Goal: Task Accomplishment & Management: Manage account settings

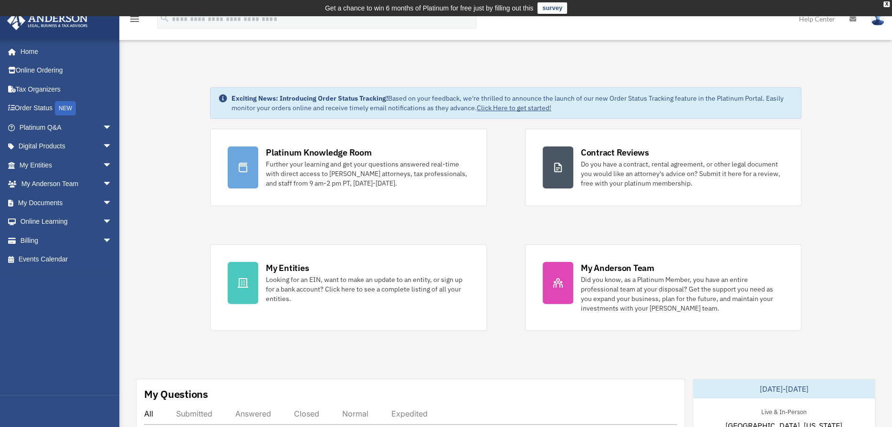
click at [103, 182] on span "arrow_drop_down" at bounding box center [112, 185] width 19 height 20
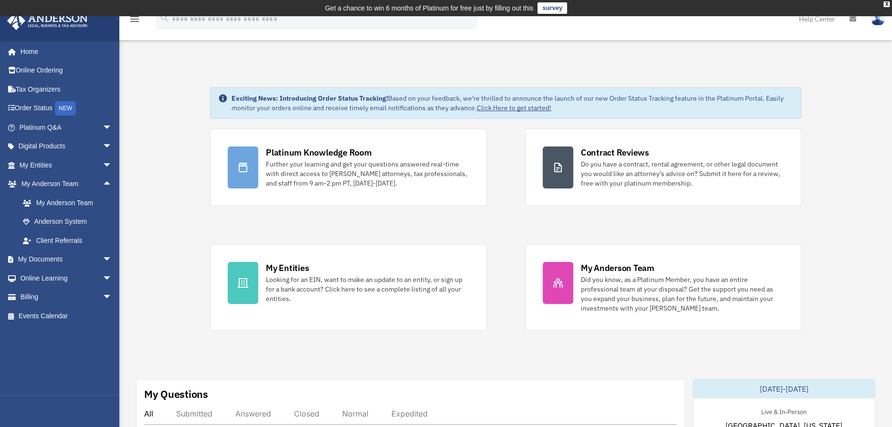
click at [69, 56] on link "Home" at bounding box center [64, 51] width 115 height 19
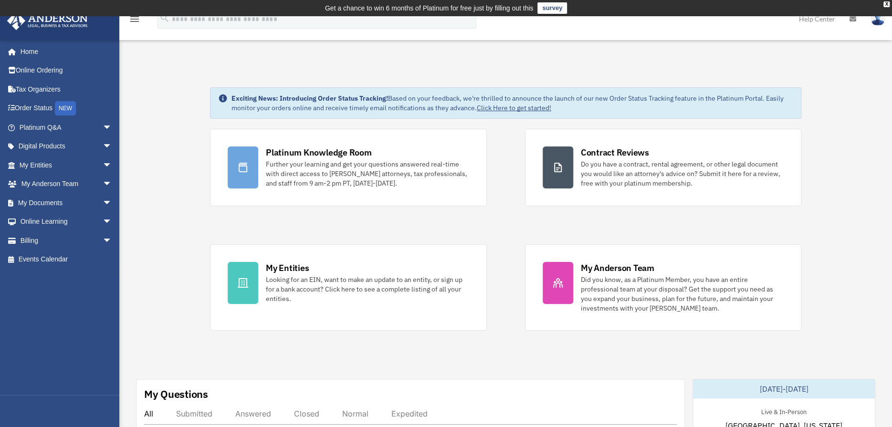
click at [71, 201] on link "My Documents arrow_drop_down" at bounding box center [67, 202] width 120 height 19
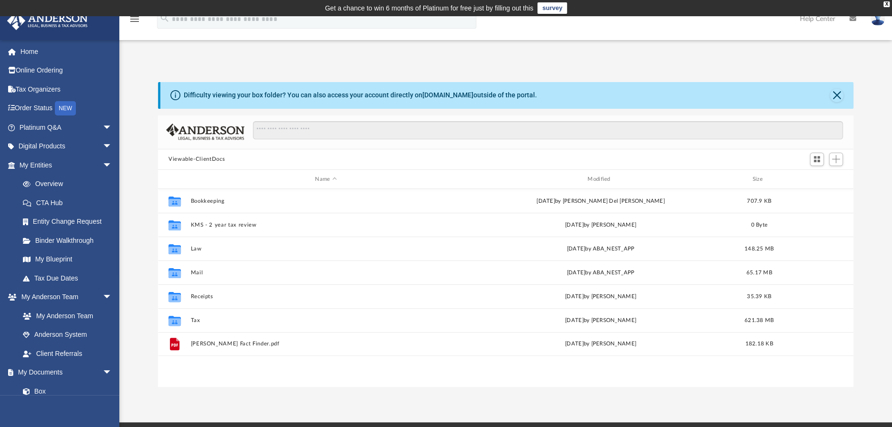
scroll to position [210, 688]
click at [193, 322] on button "Tax" at bounding box center [325, 320] width 271 height 6
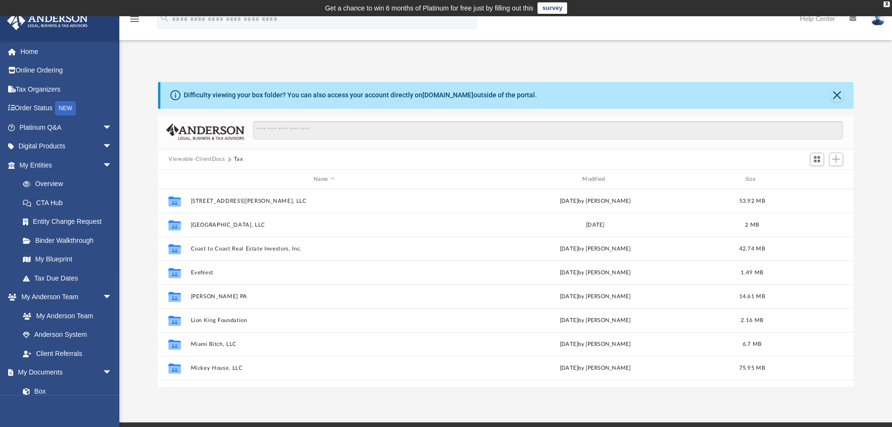
click at [103, 165] on span "arrow_drop_down" at bounding box center [112, 166] width 19 height 20
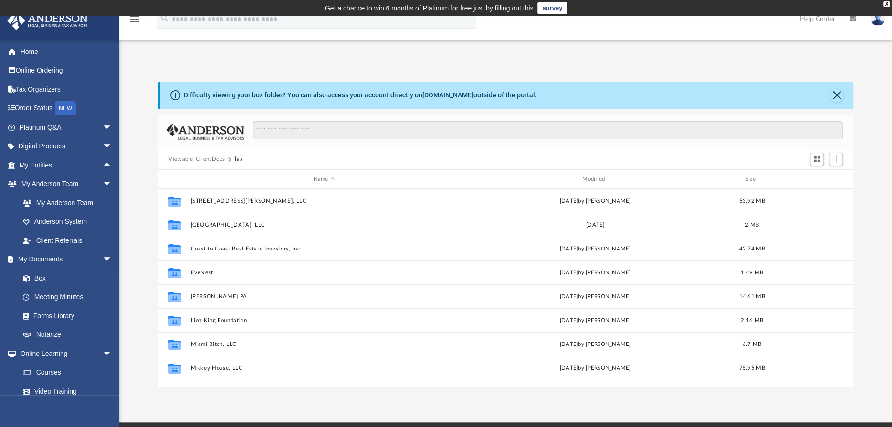
click at [103, 181] on span "arrow_drop_down" at bounding box center [112, 185] width 19 height 20
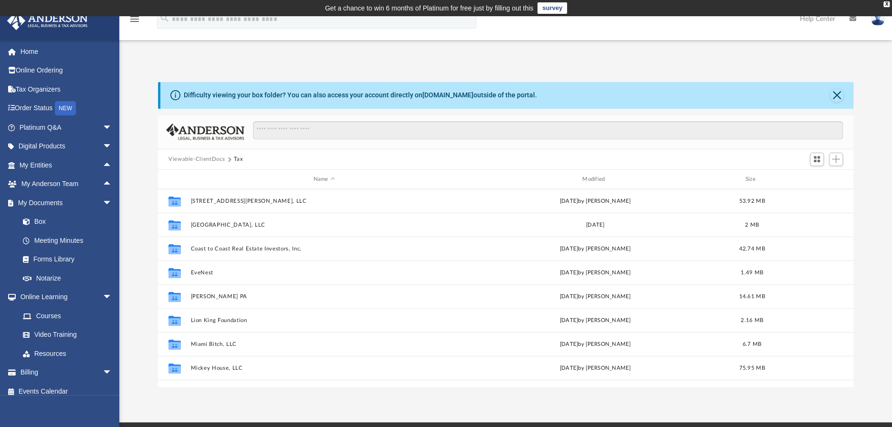
click at [103, 199] on span "arrow_drop_down" at bounding box center [112, 203] width 19 height 20
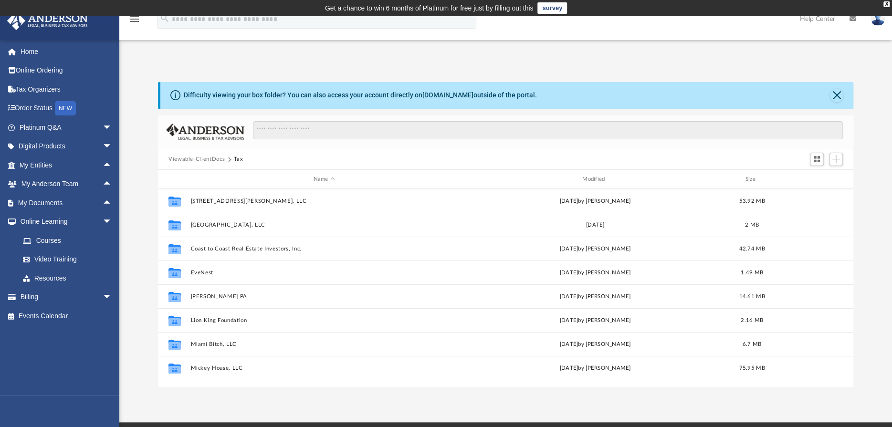
click at [103, 294] on span "arrow_drop_down" at bounding box center [112, 298] width 19 height 20
click at [49, 330] on link "Past Invoices" at bounding box center [69, 335] width 113 height 19
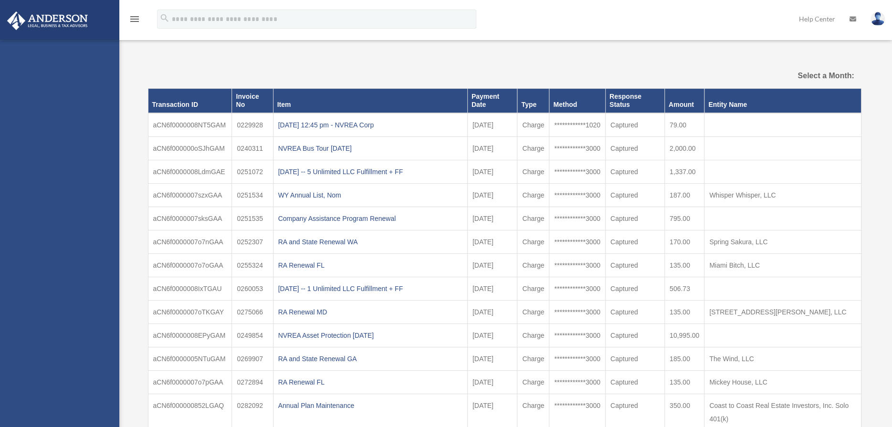
select select
